Goal: Navigation & Orientation: Find specific page/section

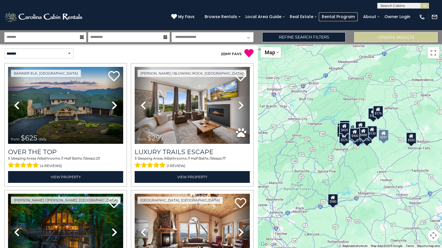
click at [340, 17] on link "Rental Program" at bounding box center [338, 16] width 39 height 9
